Goal: Entertainment & Leisure: Consume media (video, audio)

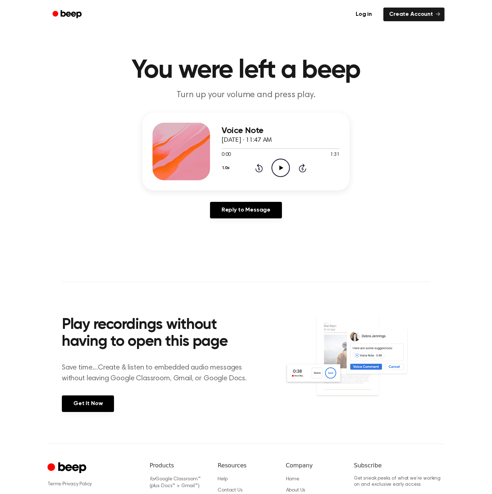
click at [284, 174] on icon "Play Audio" at bounding box center [281, 168] width 18 height 18
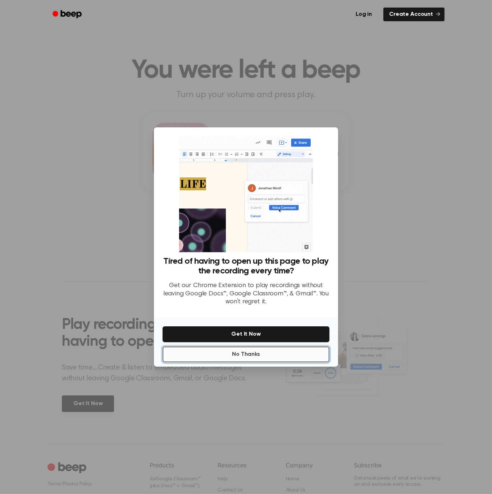
click at [248, 358] on button "No Thanks" at bounding box center [246, 355] width 167 height 16
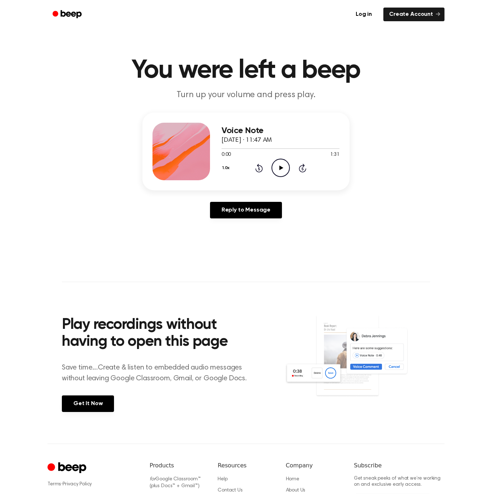
click at [284, 170] on icon "Play Audio" at bounding box center [281, 168] width 18 height 18
click at [288, 166] on icon "Play Audio" at bounding box center [281, 168] width 18 height 18
click at [280, 167] on icon at bounding box center [281, 168] width 4 height 5
click at [282, 164] on icon "Play Audio" at bounding box center [281, 168] width 18 height 18
